Goal: Task Accomplishment & Management: Use online tool/utility

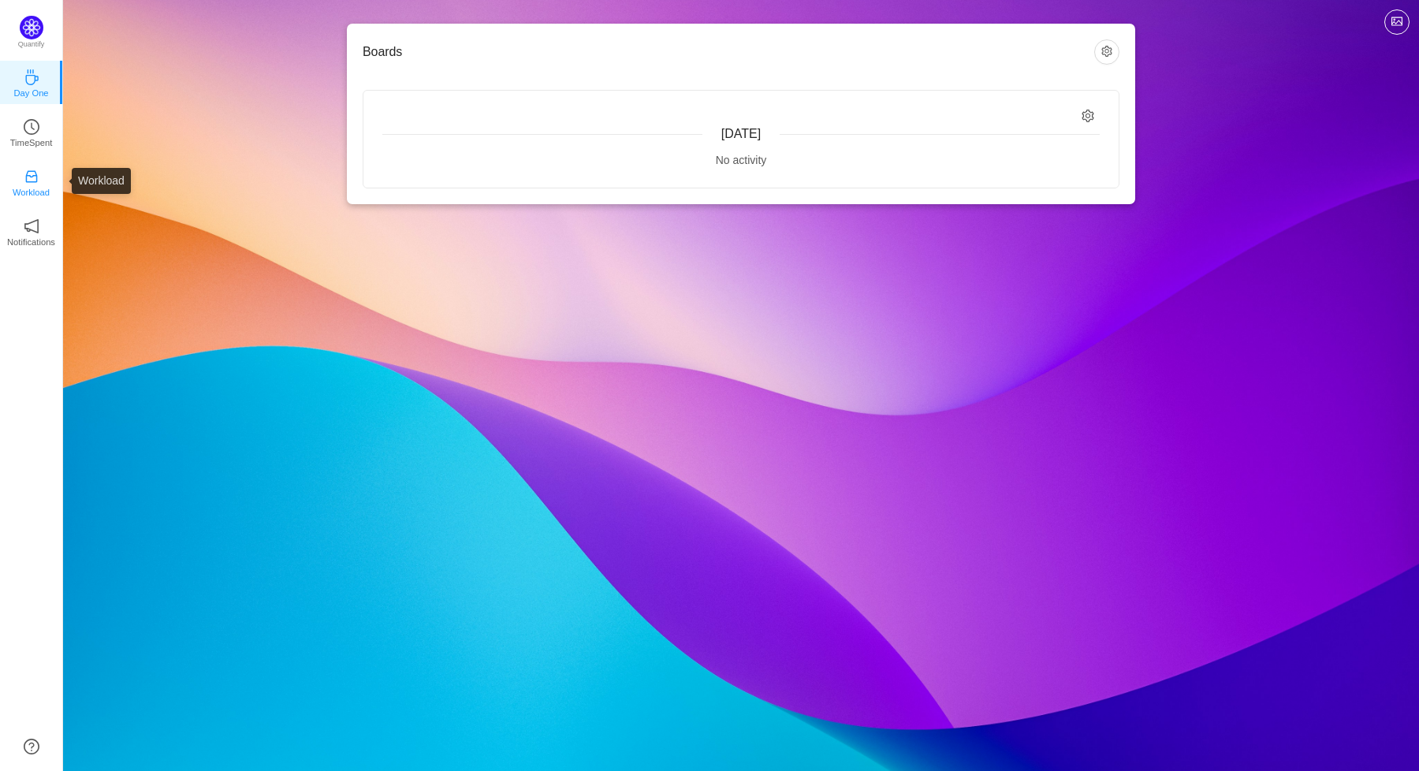
click at [34, 185] on p "Workload" at bounding box center [31, 192] width 37 height 14
